Goal: Use online tool/utility: Utilize a website feature to perform a specific function

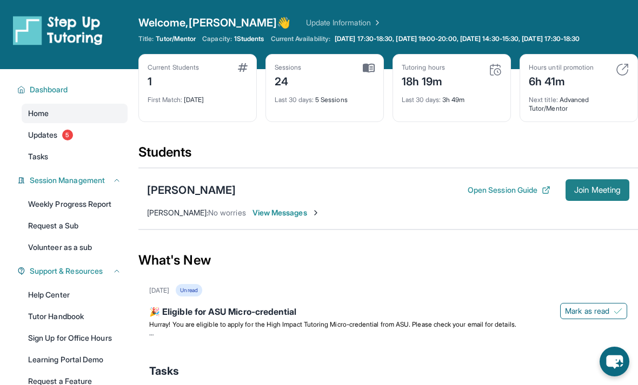
click at [606, 187] on span "Join Meeting" at bounding box center [597, 190] width 46 height 6
click at [608, 192] on span "Join Meeting" at bounding box center [597, 190] width 46 height 6
click at [599, 187] on span "Join Meeting" at bounding box center [597, 190] width 46 height 6
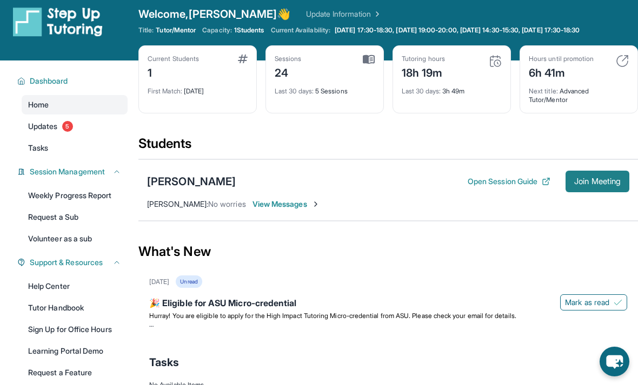
scroll to position [12, 0]
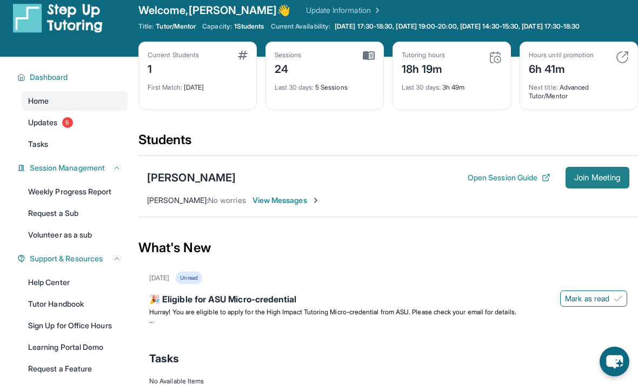
click at [612, 177] on span "Join Meeting" at bounding box center [597, 178] width 46 height 6
click at [603, 179] on span "Join Meeting" at bounding box center [597, 178] width 46 height 6
click at [602, 180] on span "Join Meeting" at bounding box center [597, 178] width 46 height 6
click at [611, 177] on span "Join Meeting" at bounding box center [597, 178] width 46 height 6
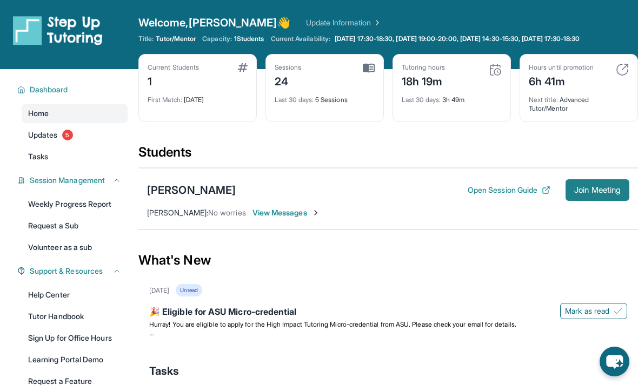
click at [612, 183] on button "Join Meeting" at bounding box center [597, 190] width 64 height 22
click at [609, 190] on span "Join Meeting" at bounding box center [597, 190] width 46 height 6
click at [543, 191] on icon at bounding box center [546, 190] width 9 height 9
click at [594, 194] on span "Join Meeting" at bounding box center [597, 190] width 46 height 6
click at [604, 182] on button "Join Meeting" at bounding box center [597, 190] width 64 height 22
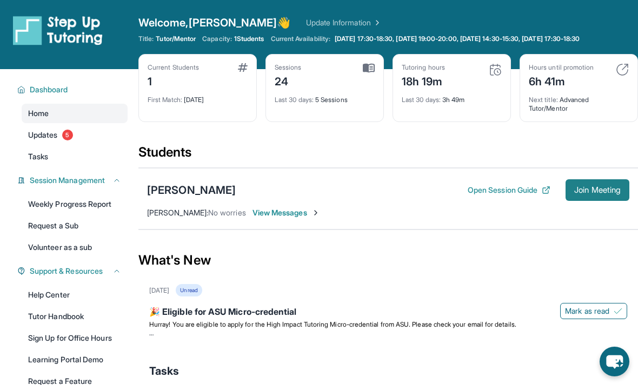
click at [608, 194] on span "Join Meeting" at bounding box center [597, 190] width 46 height 6
click at [608, 193] on span "Join Meeting" at bounding box center [597, 190] width 46 height 6
click at [601, 180] on button "Join Meeting" at bounding box center [597, 190] width 64 height 22
click at [599, 182] on button "Join Meeting" at bounding box center [597, 190] width 64 height 22
click at [241, 91] on div "First Match : [DATE]" at bounding box center [198, 96] width 100 height 15
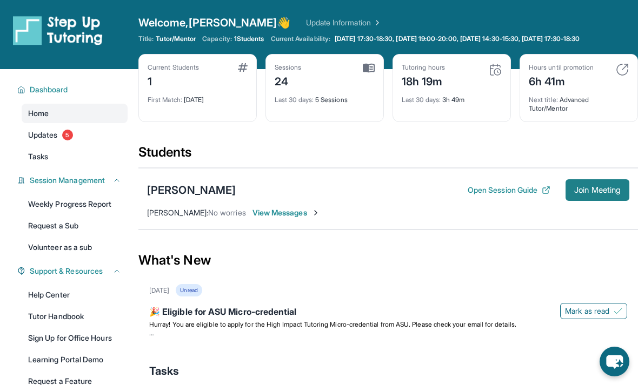
click at [616, 199] on button "Join Meeting" at bounding box center [597, 190] width 64 height 22
click at [594, 0] on div "Open sidebar Welcome, [PERSON_NAME] 👋 Update Information Title: Tutor/Mentor Ca…" at bounding box center [319, 34] width 638 height 69
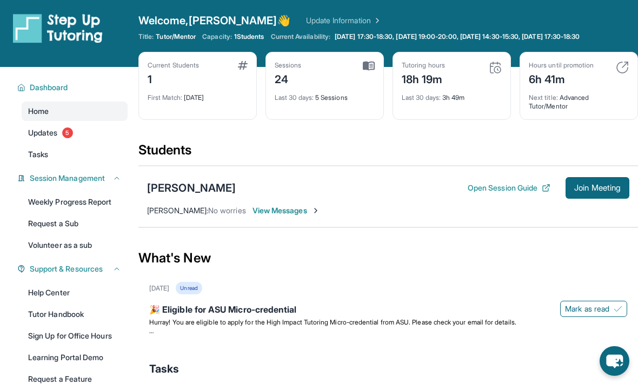
scroll to position [2, 0]
click at [601, 210] on div "[PERSON_NAME] Open Session Guide Join Meeting [PERSON_NAME] : No worries View M…" at bounding box center [387, 197] width 499 height 62
click at [592, 188] on span "Join Meeting" at bounding box center [597, 188] width 46 height 6
